Goal: Answer question/provide support: Answer question/provide support

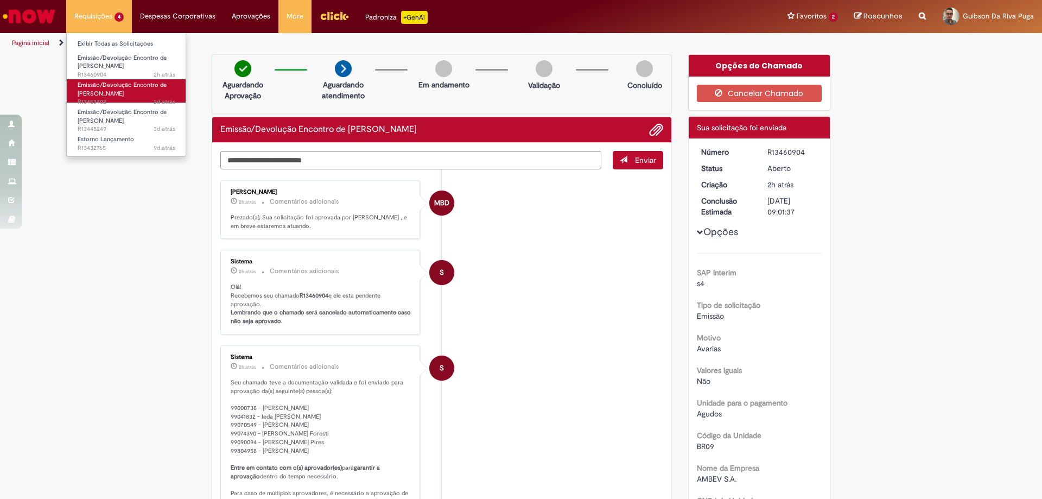
click at [111, 88] on span "Emissão/Devolução Encontro de [PERSON_NAME]" at bounding box center [122, 89] width 89 height 17
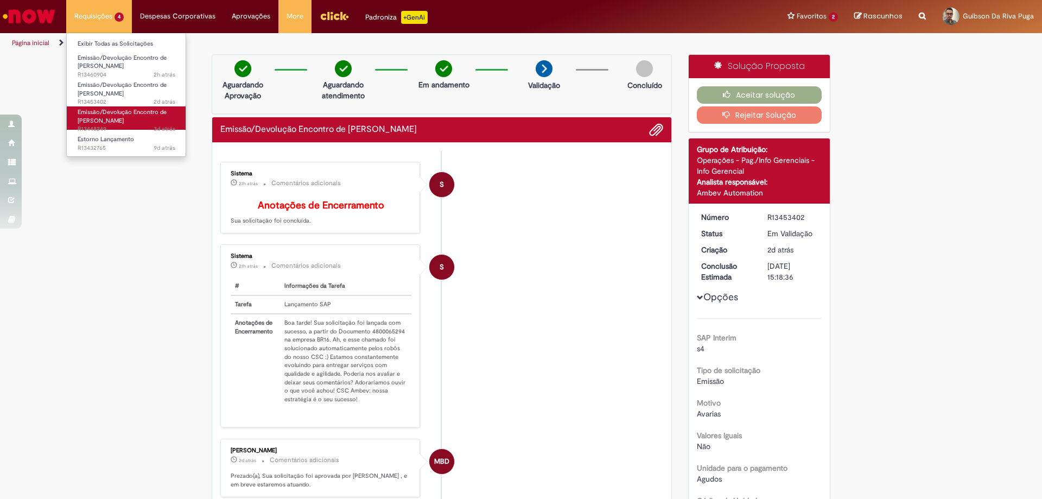
click at [127, 123] on span "Emissão/Devolução Encontro de [PERSON_NAME]" at bounding box center [122, 116] width 89 height 17
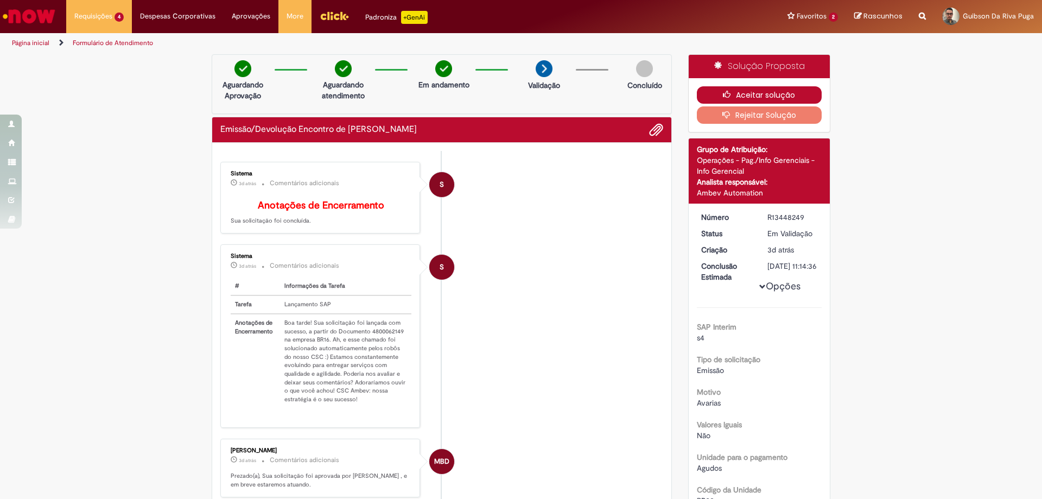
click at [760, 93] on button "Aceitar solução" at bounding box center [759, 94] width 125 height 17
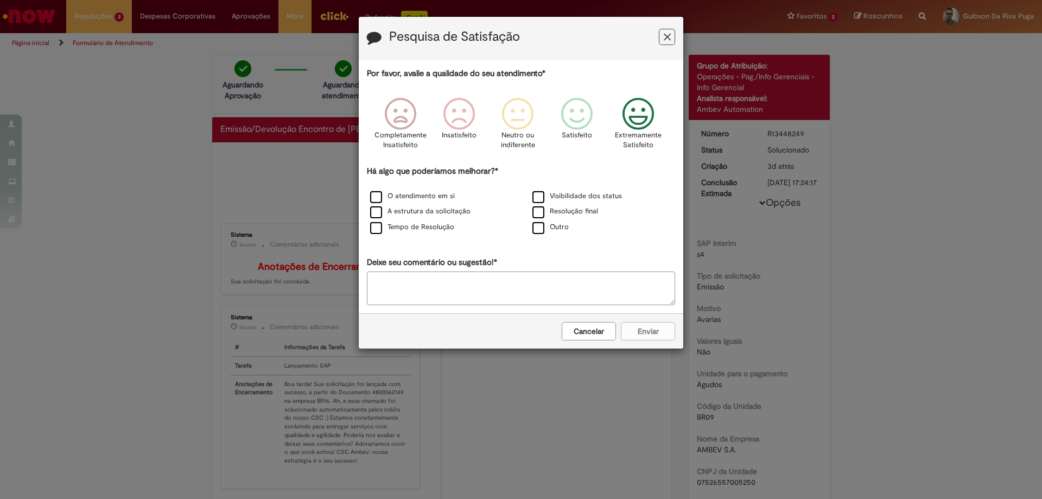
click at [641, 115] on icon "Feedback" at bounding box center [638, 114] width 41 height 33
click at [398, 198] on label "O atendimento em si" at bounding box center [412, 196] width 85 height 10
click at [399, 208] on label "A estrutura da solicitação" at bounding box center [420, 211] width 100 height 10
click at [405, 230] on label "Tempo de Resolução" at bounding box center [412, 227] width 84 height 10
click at [541, 196] on label "Visibilidade dos status" at bounding box center [577, 196] width 90 height 10
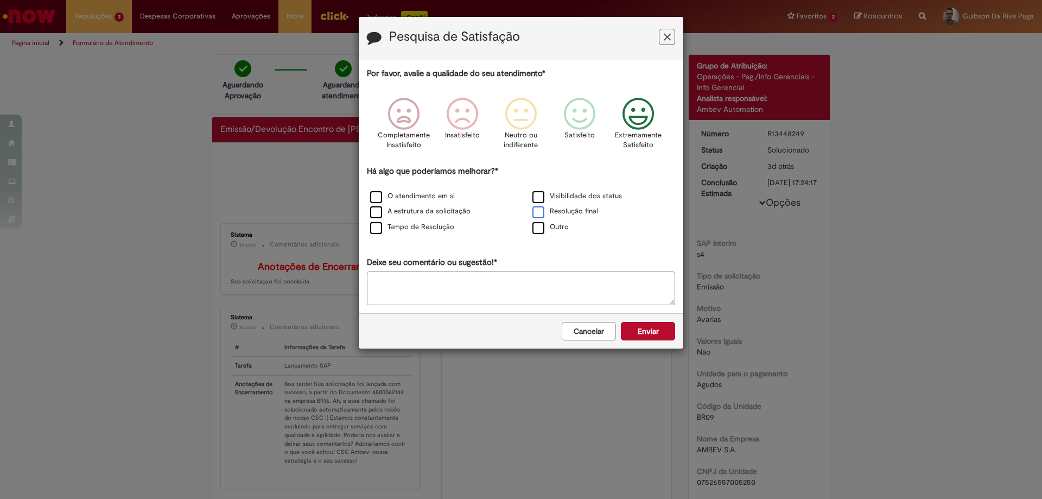
click at [544, 209] on label "Resolução final" at bounding box center [565, 211] width 66 height 10
click at [642, 321] on div "Cancelar Enviar" at bounding box center [521, 330] width 325 height 35
click at [644, 328] on button "Enviar" at bounding box center [648, 331] width 54 height 18
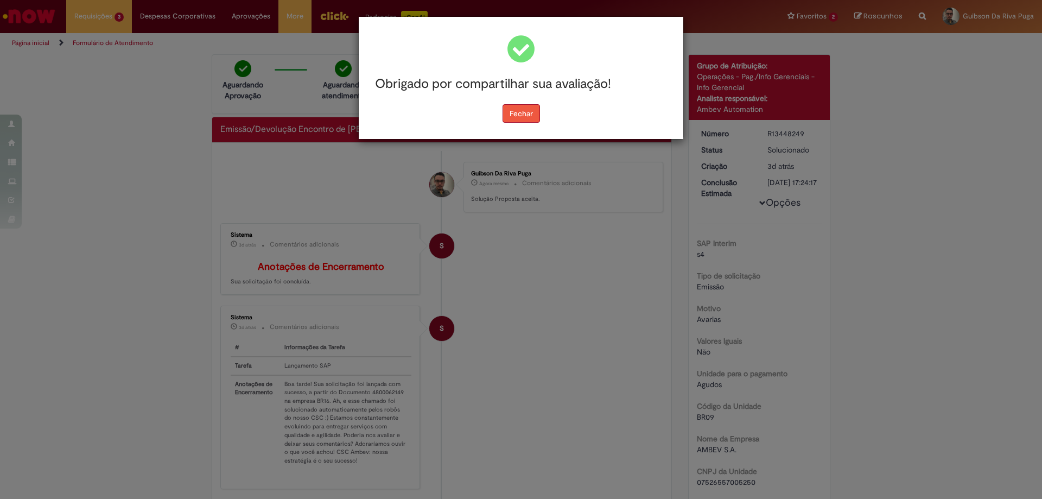
click at [510, 119] on button "Fechar" at bounding box center [521, 113] width 37 height 18
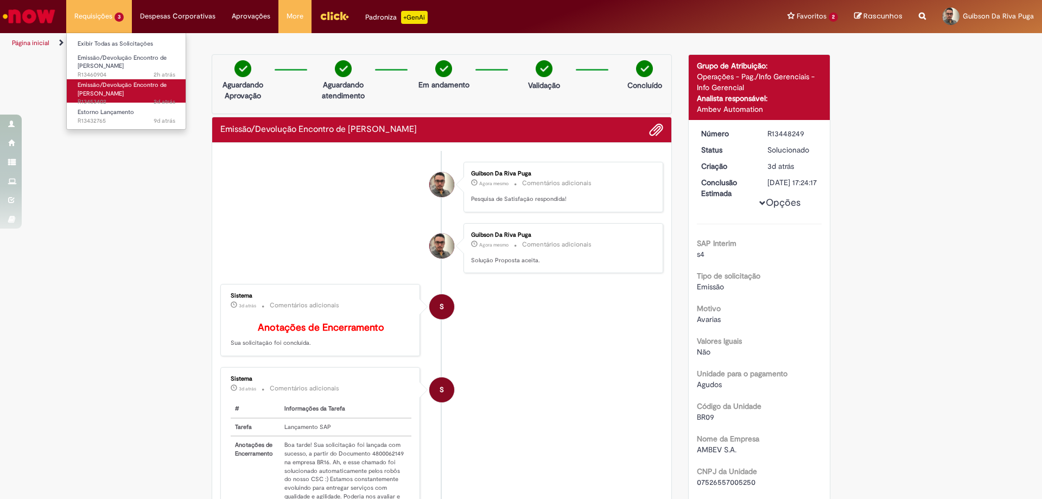
click at [109, 88] on span "Emissão/Devolução Encontro de [PERSON_NAME]" at bounding box center [122, 89] width 89 height 17
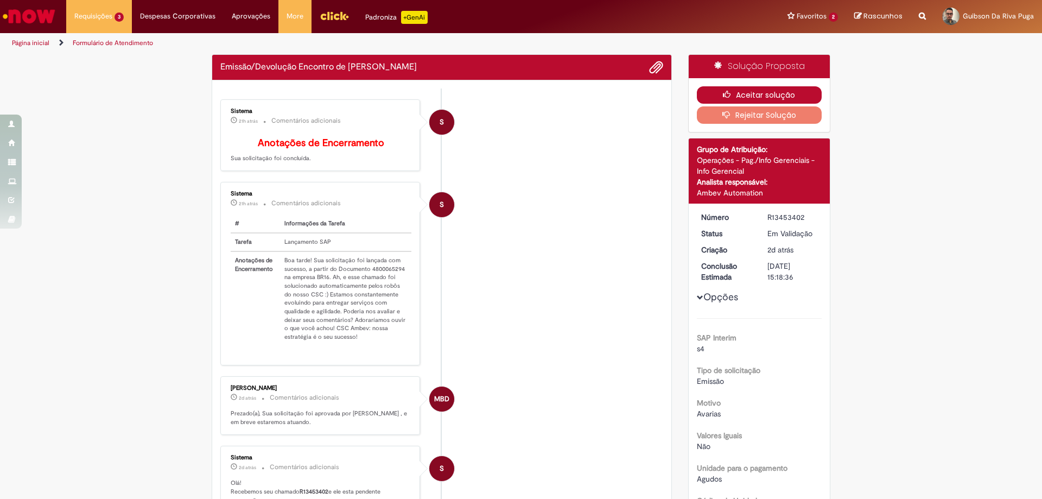
click at [754, 97] on button "Aceitar solução" at bounding box center [759, 94] width 125 height 17
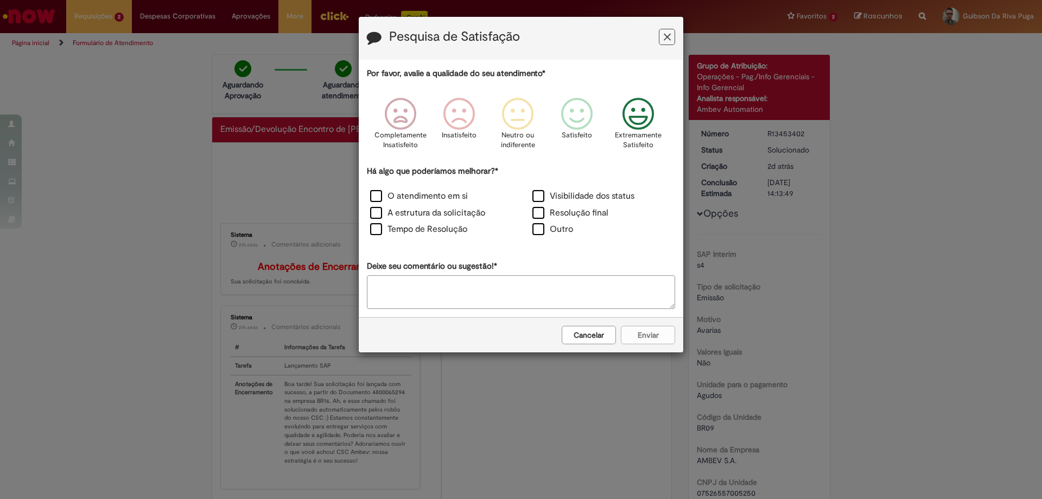
click at [624, 116] on icon "Feedback" at bounding box center [638, 114] width 41 height 33
click at [383, 195] on label "O atendimento em si" at bounding box center [419, 196] width 98 height 12
click at [381, 213] on label "A estrutura da solicitação" at bounding box center [427, 213] width 115 height 12
click at [381, 232] on label "Tempo de Resolução" at bounding box center [418, 229] width 97 height 12
click at [540, 198] on label "Visibilidade dos status" at bounding box center [583, 196] width 102 height 12
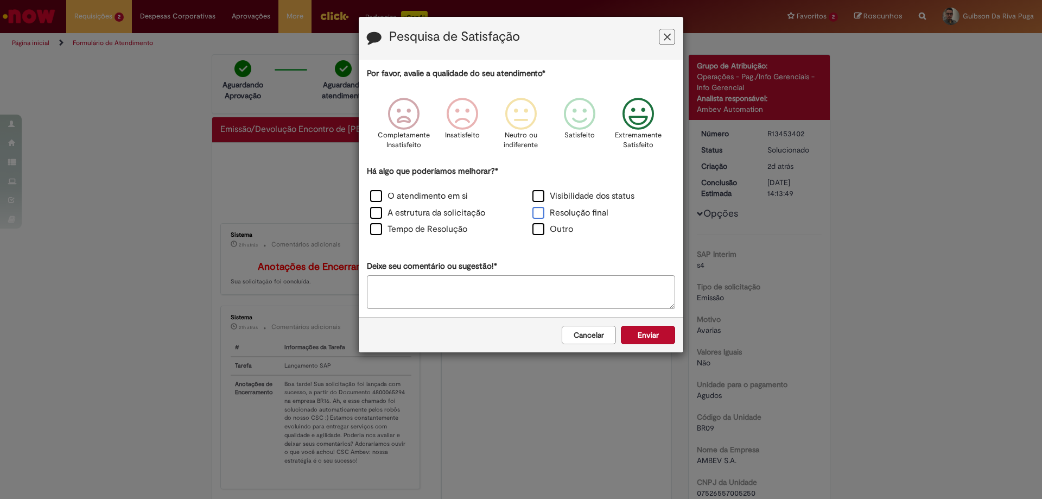
click at [540, 216] on label "Resolução final" at bounding box center [570, 213] width 76 height 12
click at [646, 335] on button "Enviar" at bounding box center [648, 335] width 54 height 18
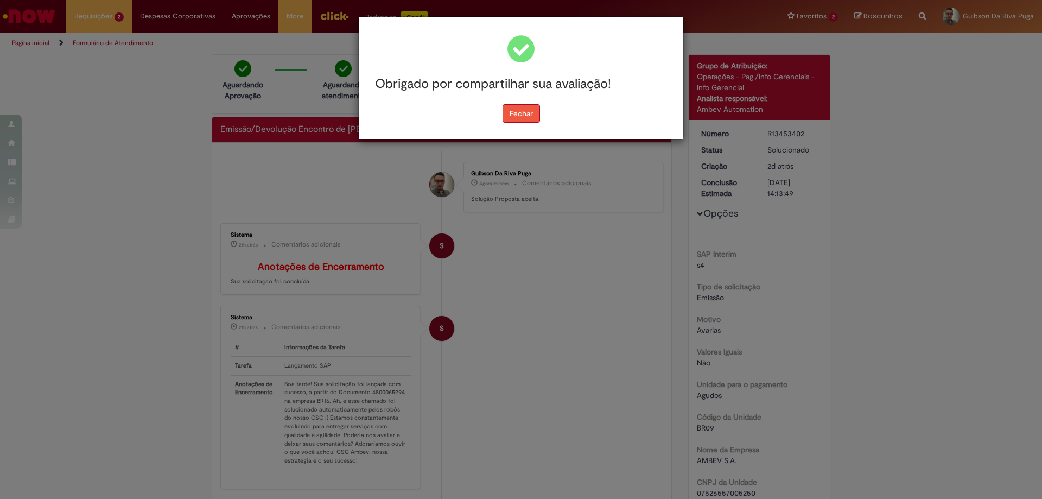
click at [525, 118] on button "Fechar" at bounding box center [521, 113] width 37 height 18
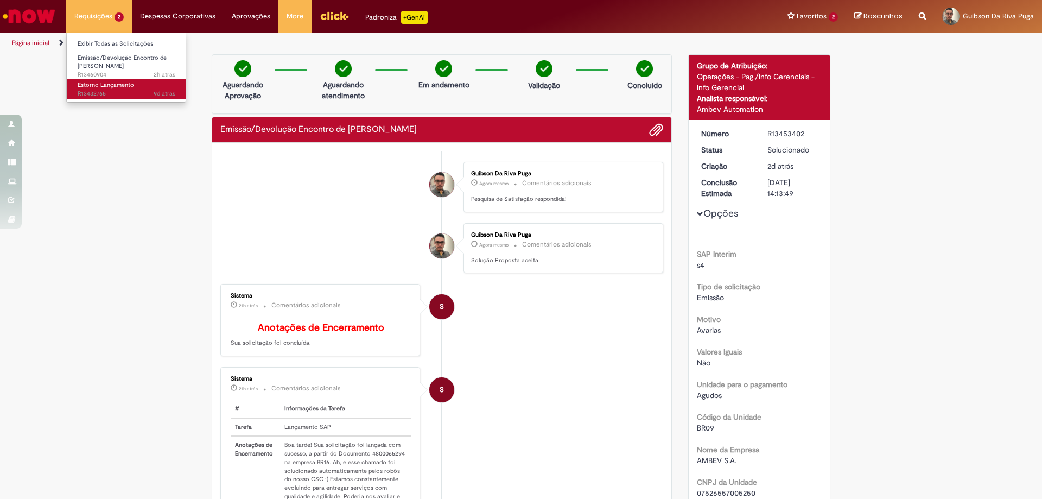
click at [101, 92] on span "9d atrás 9 dias atrás R13432765" at bounding box center [127, 94] width 98 height 9
